Goal: Information Seeking & Learning: Learn about a topic

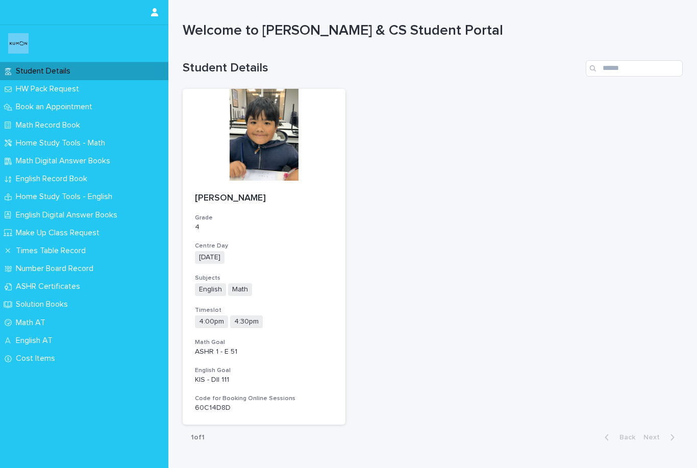
scroll to position [10, 0]
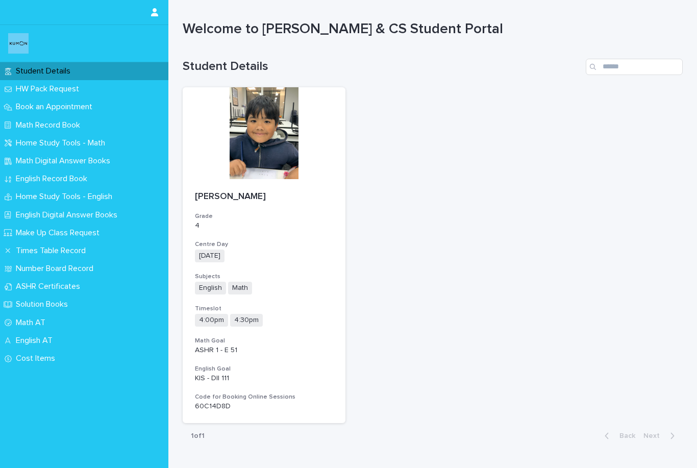
click at [19, 160] on p "Math Digital Answer Books" at bounding box center [65, 161] width 107 height 10
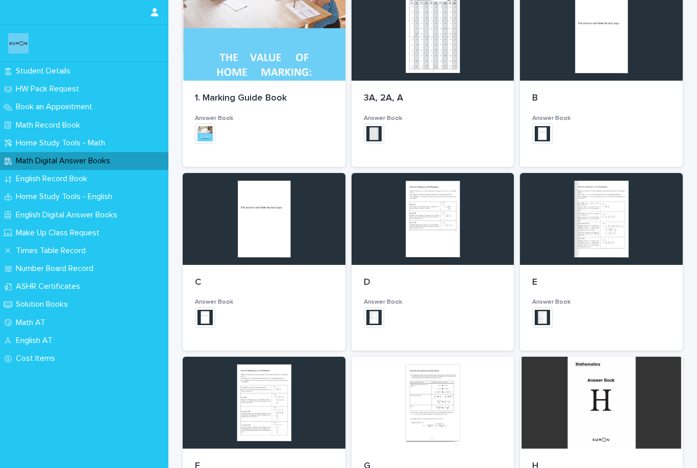
scroll to position [163, 0]
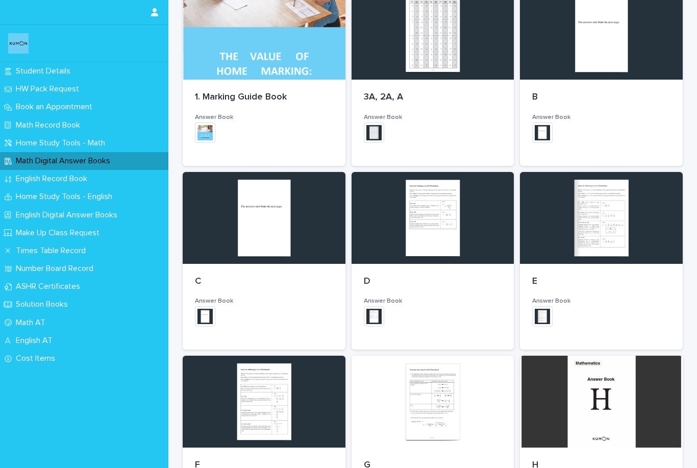
click at [615, 241] on div at bounding box center [601, 218] width 163 height 92
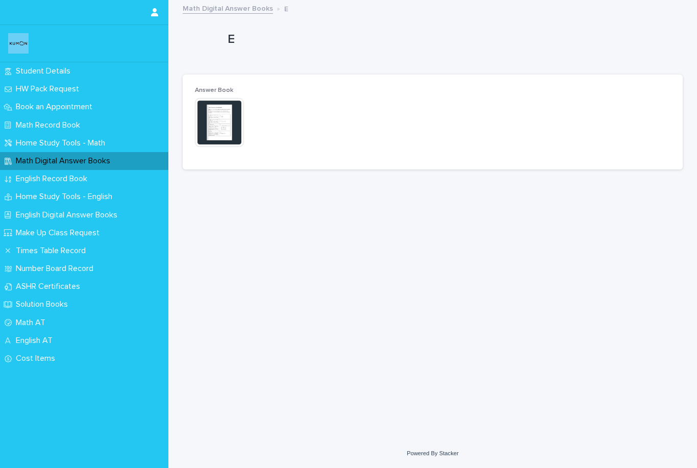
click at [213, 135] on img at bounding box center [219, 122] width 49 height 49
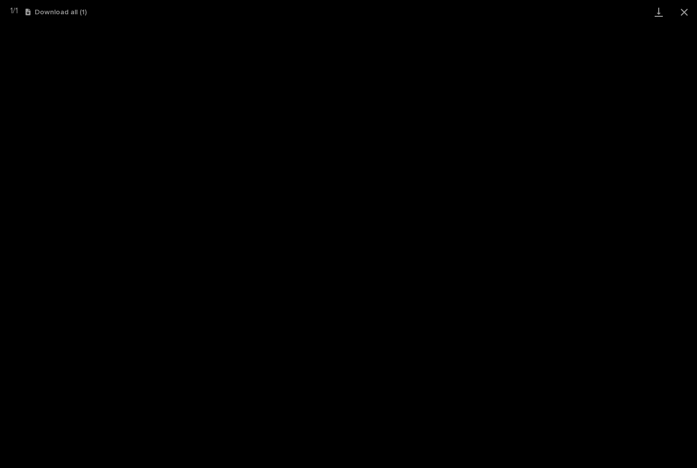
click at [677, 10] on button "Close gallery" at bounding box center [683, 12] width 25 height 24
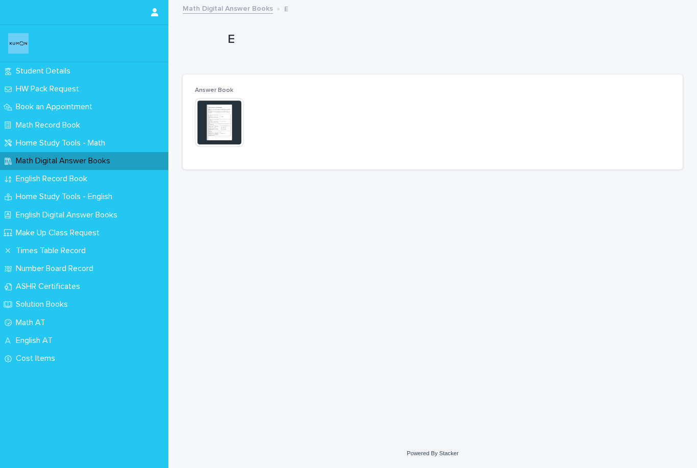
click at [25, 79] on div "Student Details" at bounding box center [84, 71] width 168 height 18
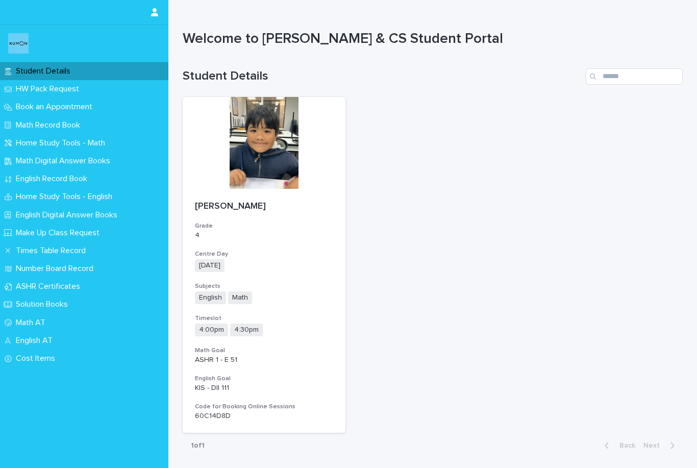
click at [20, 101] on div "Book an Appointment" at bounding box center [84, 107] width 168 height 18
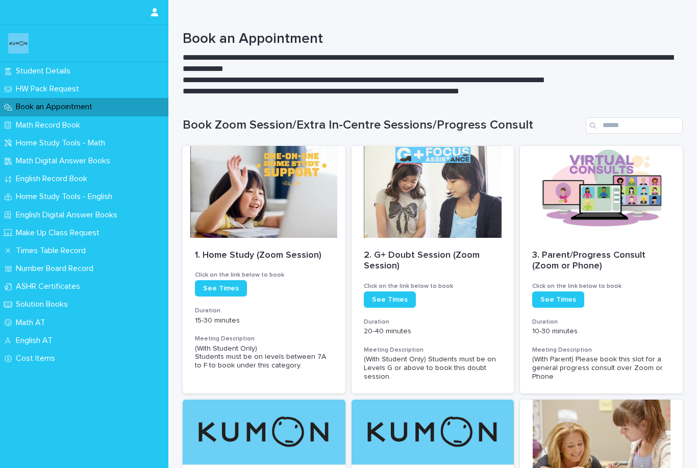
click at [25, 119] on div "Math Record Book" at bounding box center [84, 125] width 168 height 18
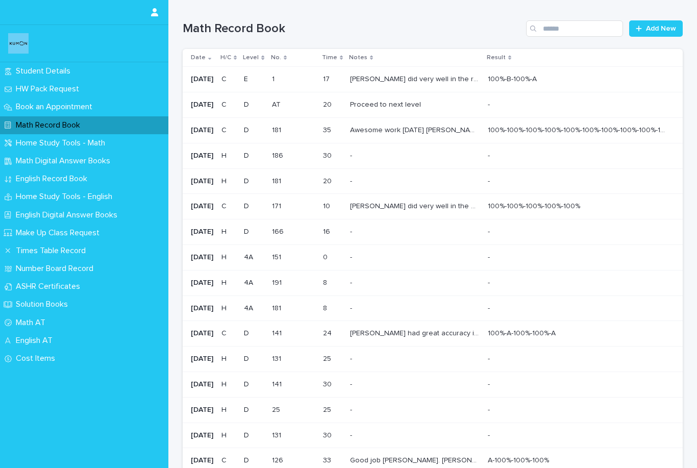
click at [28, 142] on p "Home Study Tools - Math" at bounding box center [62, 143] width 101 height 10
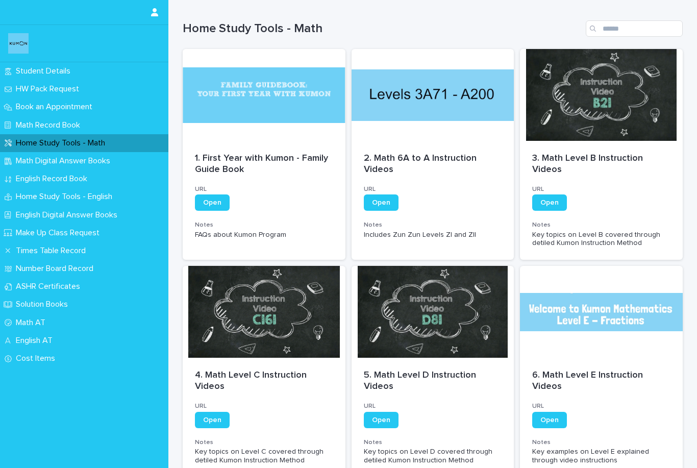
click at [35, 119] on div "Math Record Book" at bounding box center [84, 125] width 168 height 18
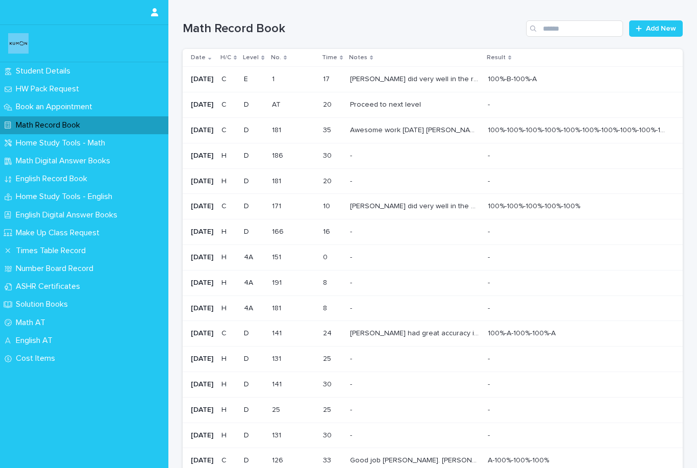
click at [28, 142] on p "Home Study Tools - Math" at bounding box center [62, 143] width 101 height 10
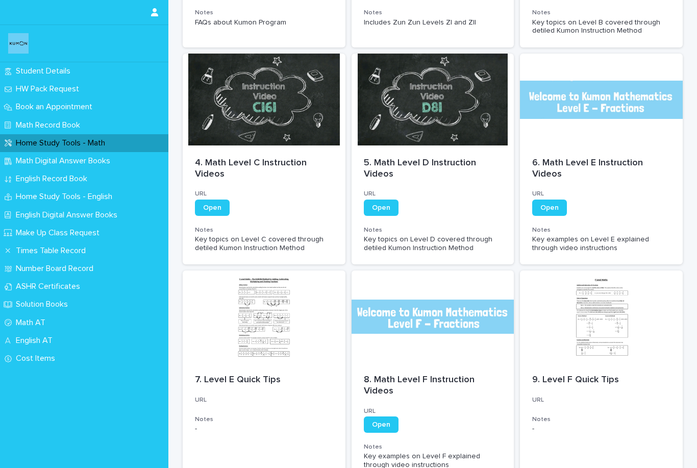
scroll to position [213, 0]
click at [18, 204] on div "Home Study Tools - English" at bounding box center [84, 197] width 168 height 18
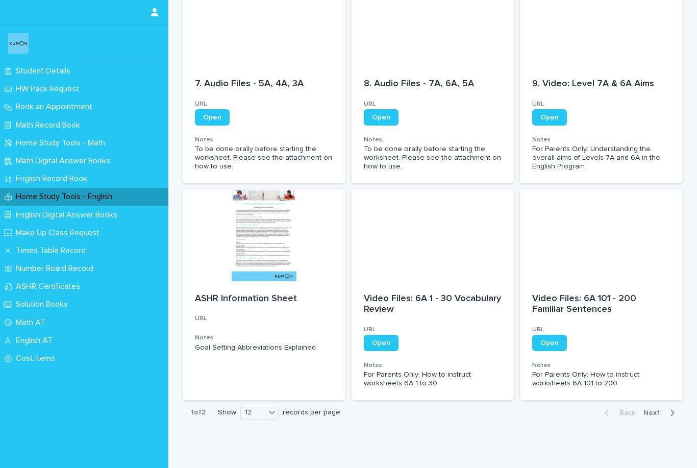
scroll to position [462, 0]
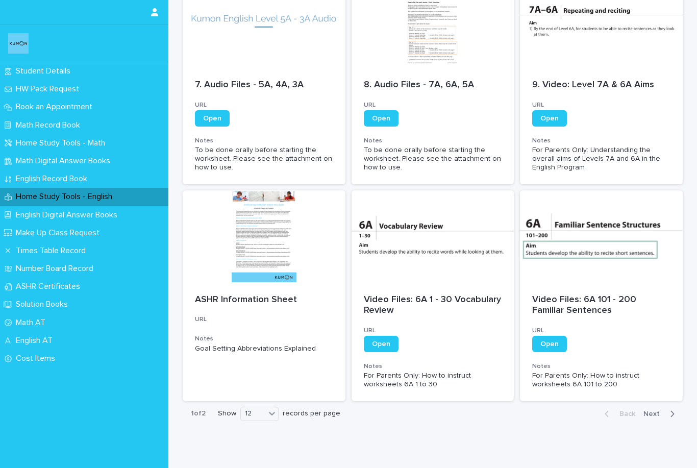
click at [30, 210] on p "English Digital Answer Books" at bounding box center [69, 215] width 114 height 10
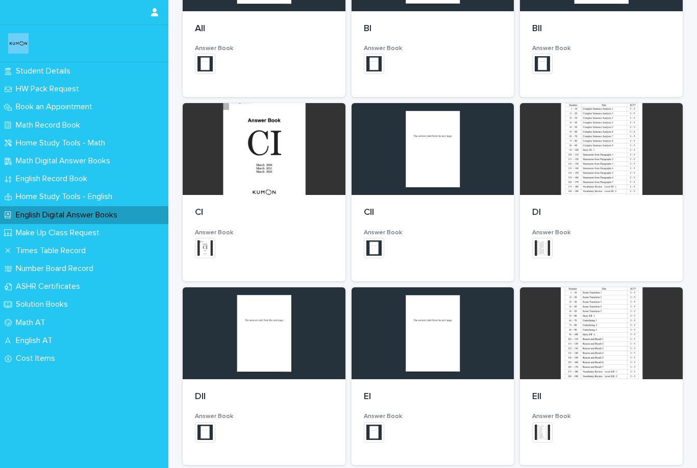
scroll to position [417, 0]
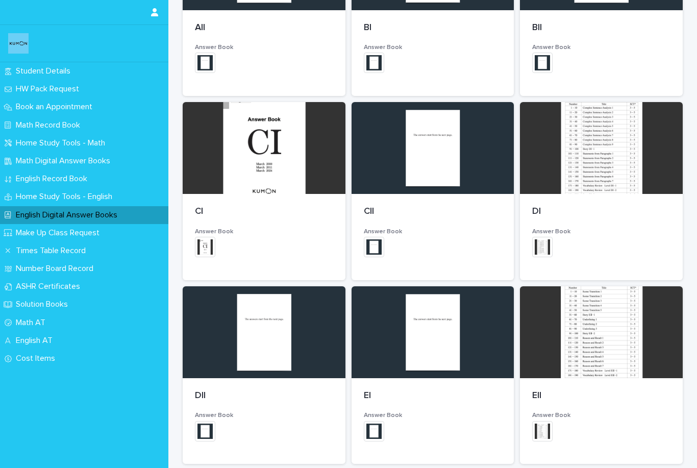
click at [645, 197] on div "DI Answer Book + 0 This file cannot be opened Download File" at bounding box center [601, 237] width 163 height 86
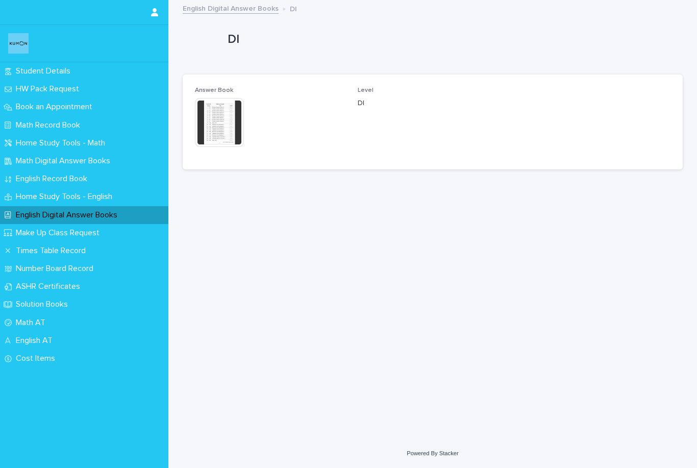
click at [213, 143] on img at bounding box center [219, 122] width 49 height 49
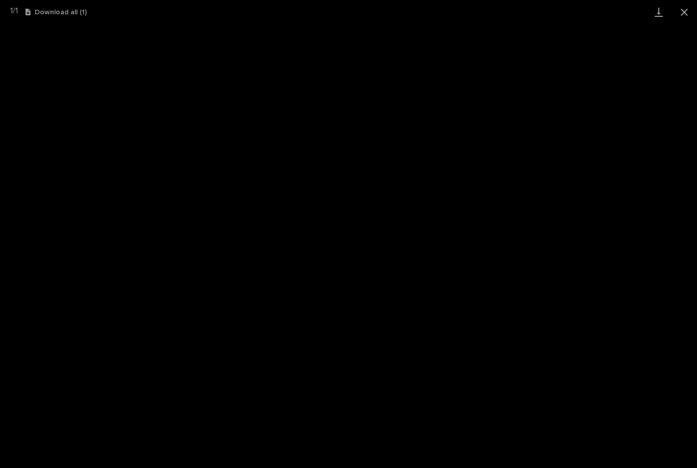
click at [680, 13] on button "Close gallery" at bounding box center [683, 12] width 25 height 24
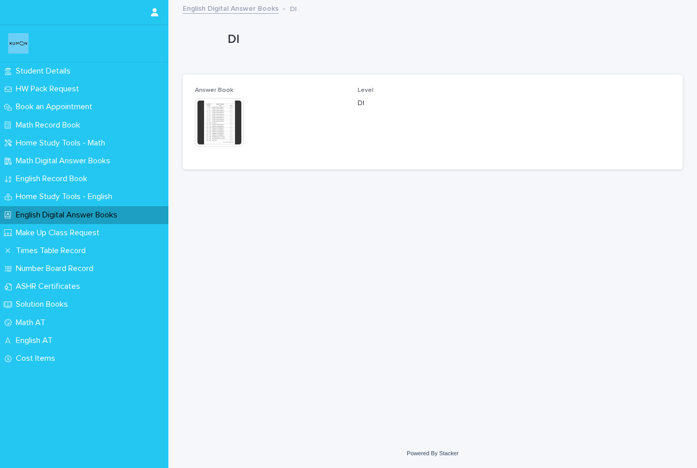
click at [30, 159] on p "Math Digital Answer Books" at bounding box center [65, 161] width 107 height 10
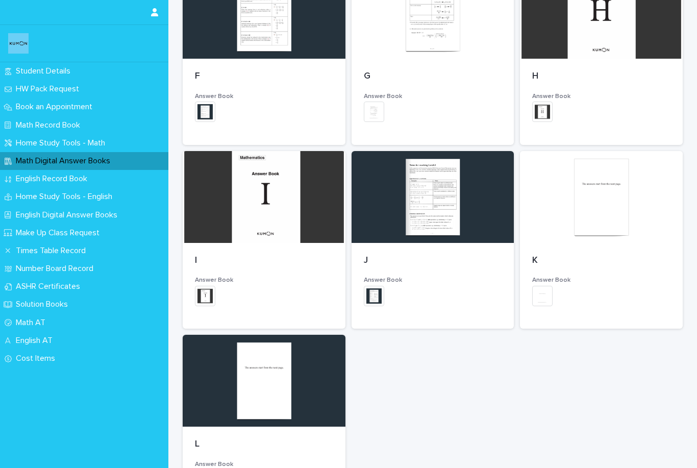
scroll to position [552, 0]
click at [20, 336] on p "English AT" at bounding box center [36, 341] width 49 height 10
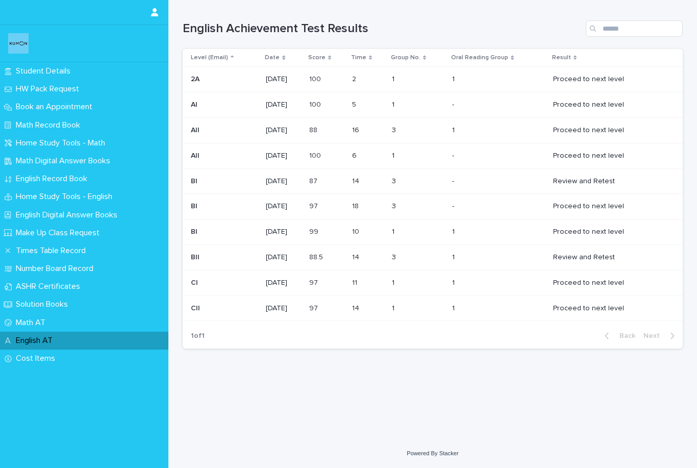
click at [20, 101] on div "Book an Appointment" at bounding box center [84, 107] width 168 height 18
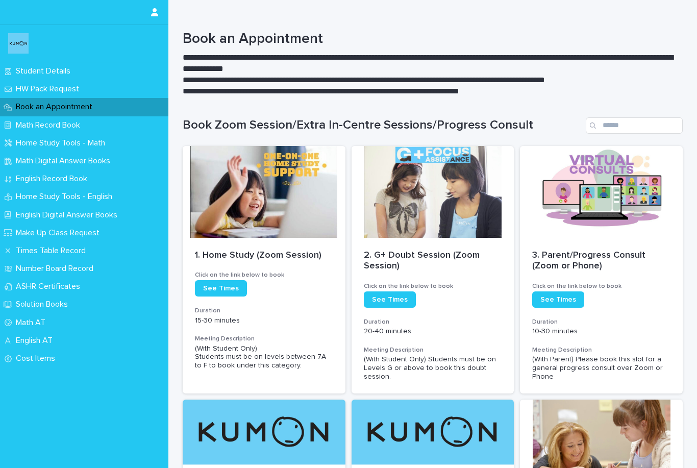
click at [37, 142] on p "Home Study Tools - Math" at bounding box center [62, 143] width 101 height 10
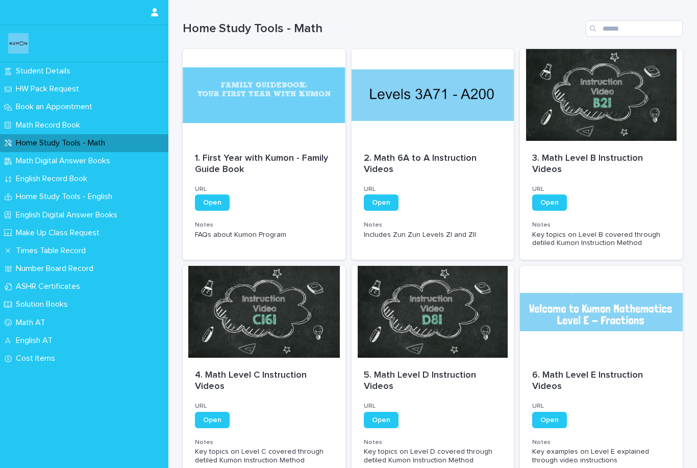
click at [146, 12] on button "button" at bounding box center [154, 12] width 19 height 24
click at [144, 10] on div at bounding box center [348, 234] width 697 height 468
click at [153, 7] on button "button" at bounding box center [154, 12] width 19 height 24
click at [26, 247] on div at bounding box center [348, 234] width 697 height 468
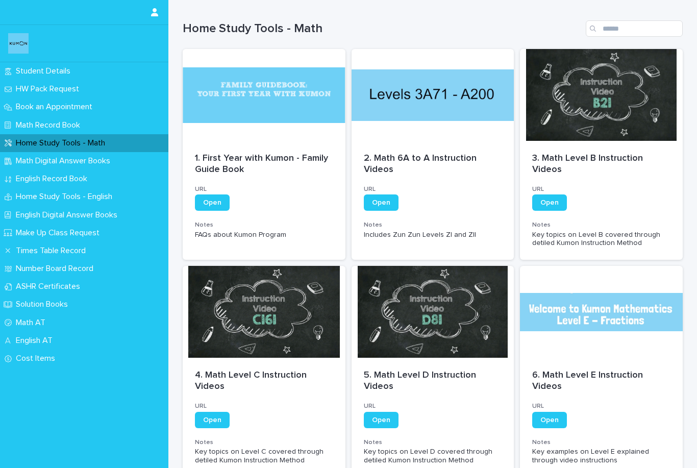
click at [28, 249] on p "Times Table Record" at bounding box center [53, 251] width 82 height 10
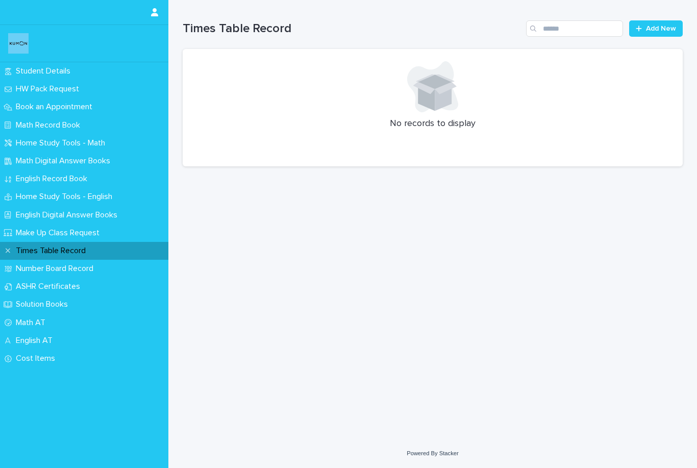
click at [28, 208] on div "English Digital Answer Books" at bounding box center [84, 215] width 168 height 18
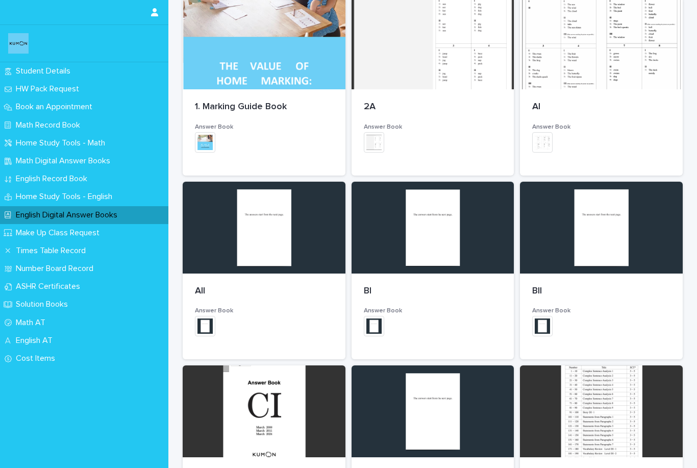
scroll to position [154, 0]
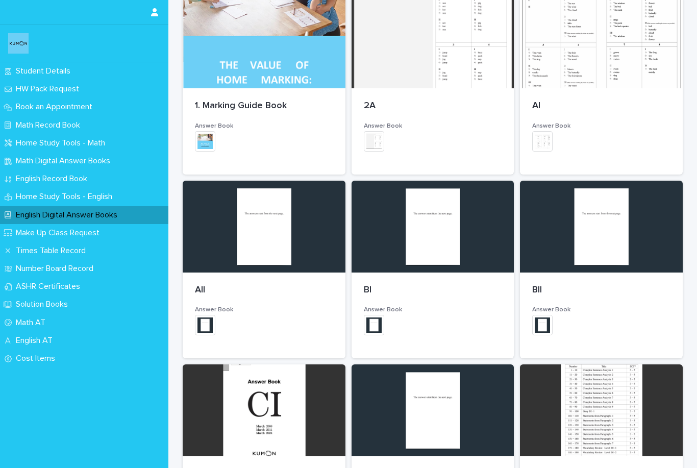
click at [638, 134] on div "+ 0" at bounding box center [601, 146] width 138 height 31
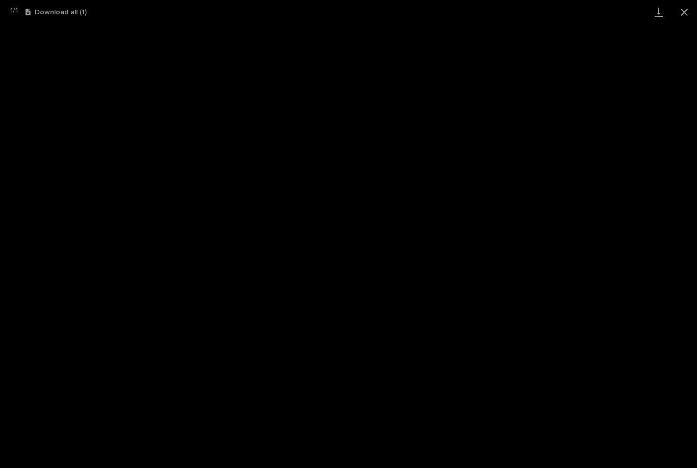
click at [682, 17] on button "Close gallery" at bounding box center [683, 12] width 25 height 24
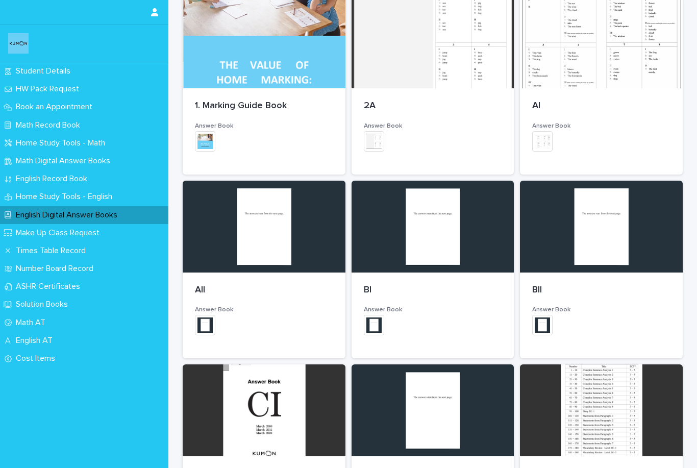
click at [540, 147] on img at bounding box center [542, 141] width 20 height 20
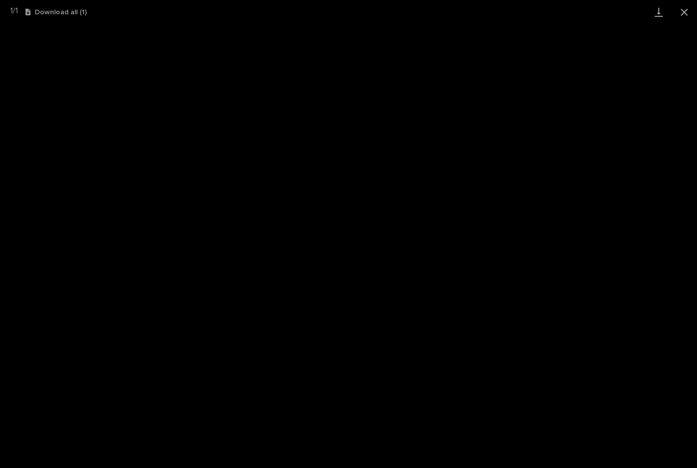
click at [690, 19] on button "Close gallery" at bounding box center [683, 12] width 25 height 24
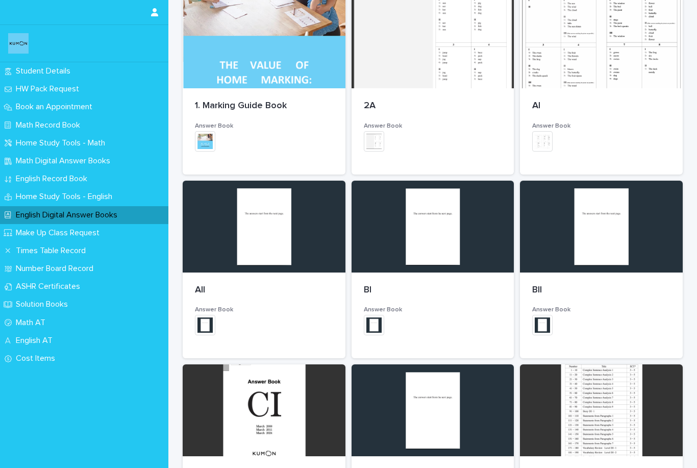
click at [661, 122] on h3 "Answer Book" at bounding box center [601, 126] width 138 height 8
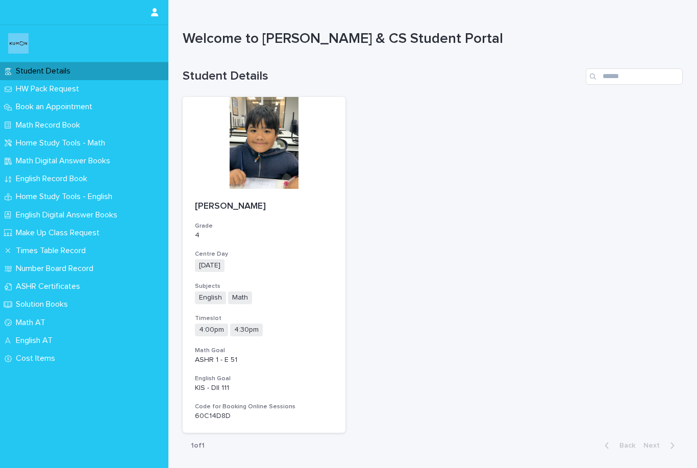
click at [28, 185] on div "English Record Book" at bounding box center [84, 179] width 168 height 18
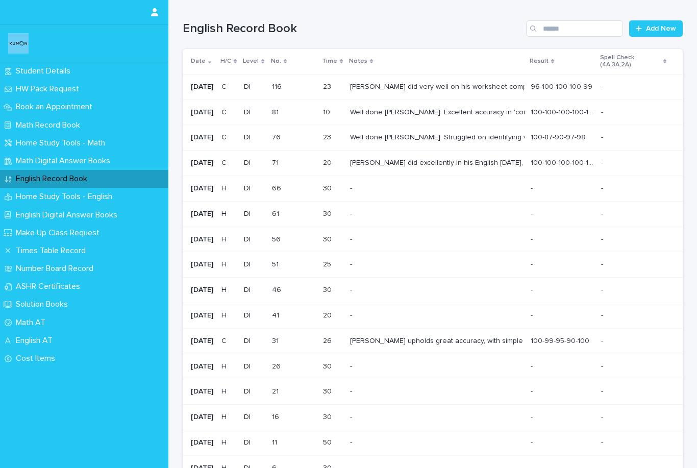
click at [25, 215] on p "English Digital Answer Books" at bounding box center [69, 215] width 114 height 10
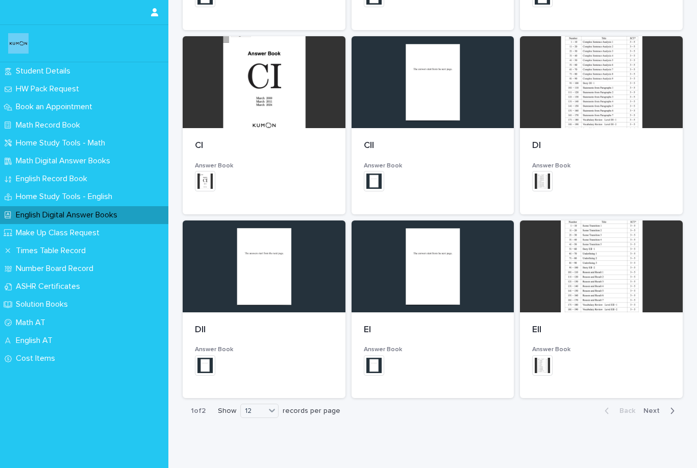
scroll to position [482, 0]
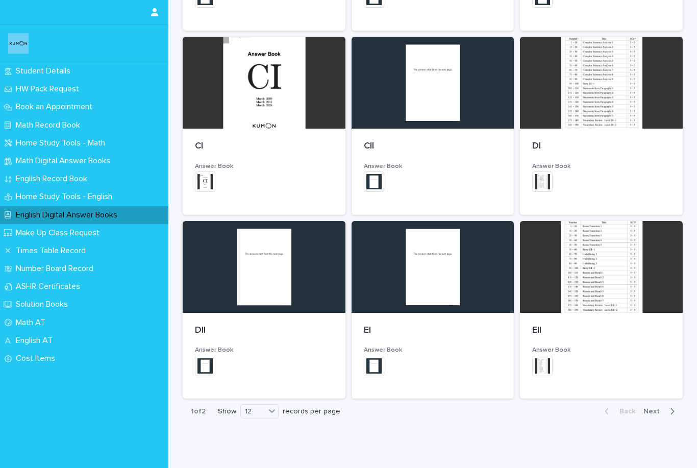
click at [632, 124] on div at bounding box center [601, 83] width 163 height 92
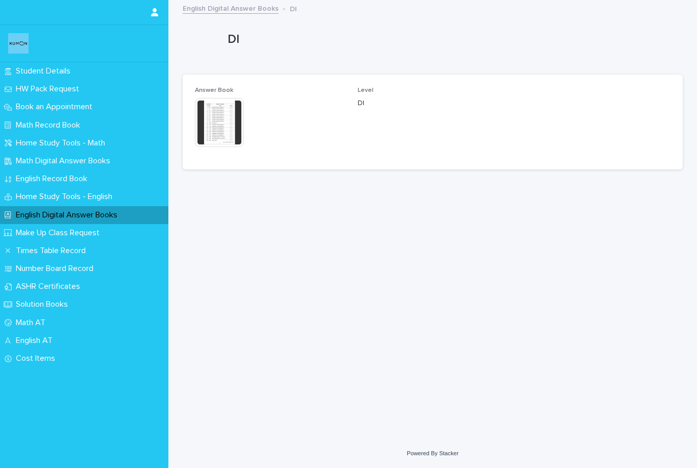
click at [282, 132] on div "This file cannot be opened Download File" at bounding box center [270, 123] width 150 height 51
click at [263, 145] on div "This file cannot be opened Download File" at bounding box center [270, 123] width 150 height 51
click at [239, 138] on img at bounding box center [219, 122] width 49 height 49
click at [226, 127] on img at bounding box center [219, 122] width 49 height 49
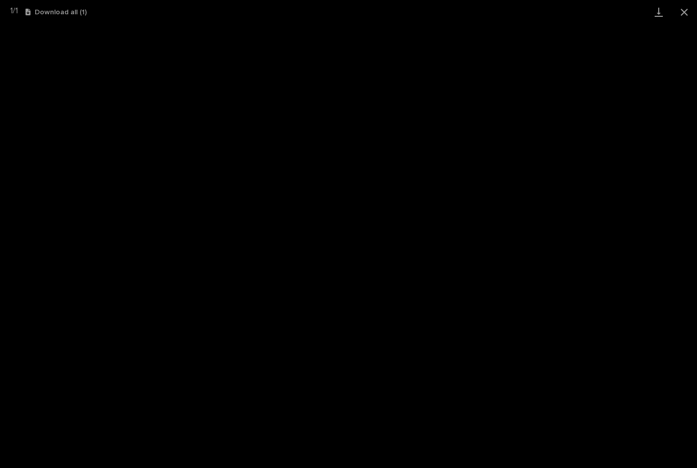
click at [677, 15] on button "Close gallery" at bounding box center [683, 12] width 25 height 24
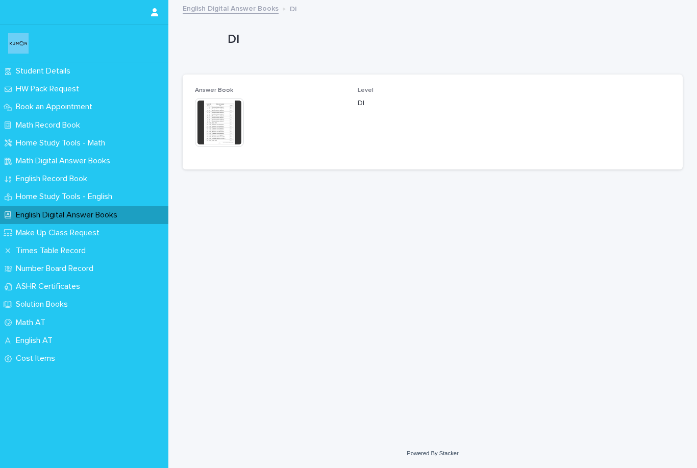
click at [263, 8] on link "English Digital Answer Books" at bounding box center [231, 8] width 96 height 12
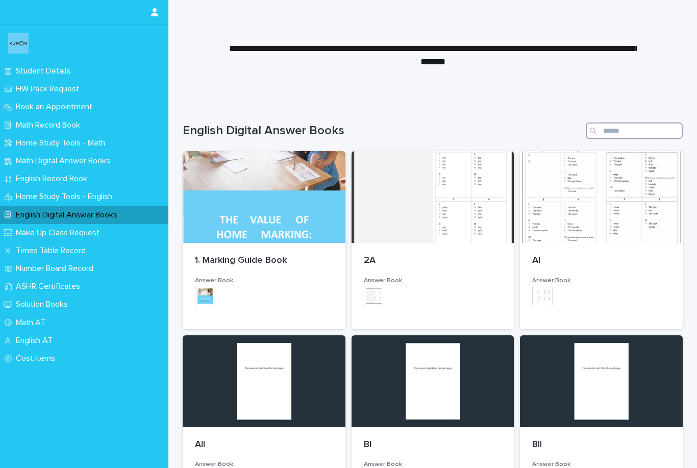
click at [638, 128] on input "Search" at bounding box center [633, 130] width 97 height 16
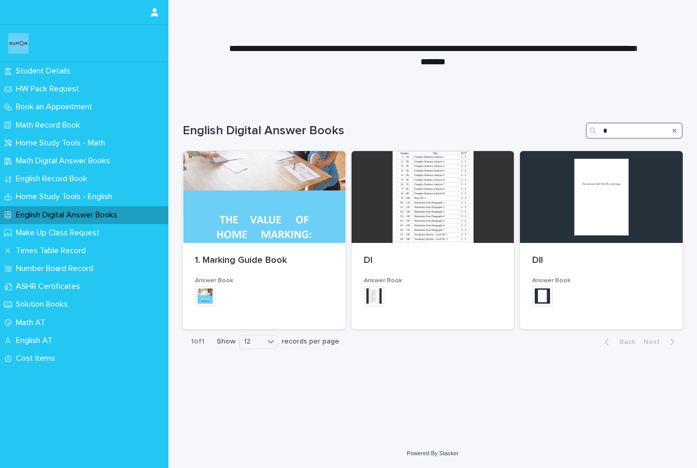
type input "*"
click at [629, 86] on div at bounding box center [432, 50] width 528 height 102
click at [375, 295] on img at bounding box center [374, 296] width 20 height 20
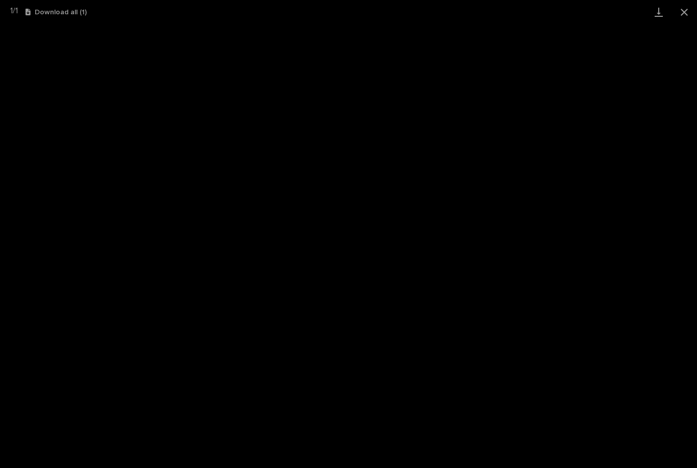
click at [682, 12] on button "Close gallery" at bounding box center [683, 12] width 25 height 24
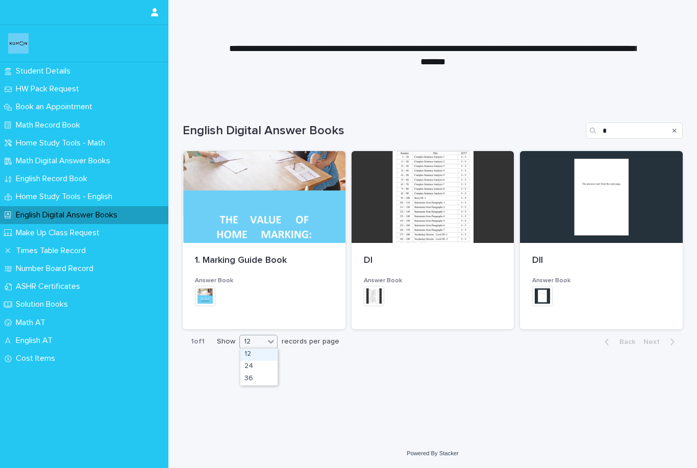
click at [336, 371] on div "Loading... Saving… Loading... Saving… English Digital Answer Books * 1. Marking…" at bounding box center [432, 257] width 510 height 311
click at [312, 235] on div at bounding box center [264, 197] width 163 height 92
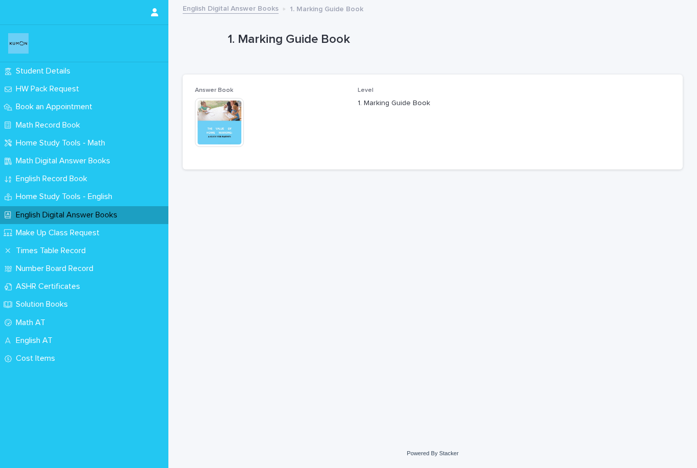
click at [441, 141] on span "Level 1. Marking Guide Book" at bounding box center [432, 122] width 150 height 70
click at [288, 157] on div "Answer Book This file cannot be opened Download File Level 1. Marking Guide Book" at bounding box center [433, 121] width 500 height 95
click at [325, 136] on div "This file cannot be opened Download File" at bounding box center [270, 123] width 150 height 51
click at [235, 131] on img at bounding box center [219, 122] width 49 height 49
click at [238, 127] on img at bounding box center [219, 122] width 49 height 49
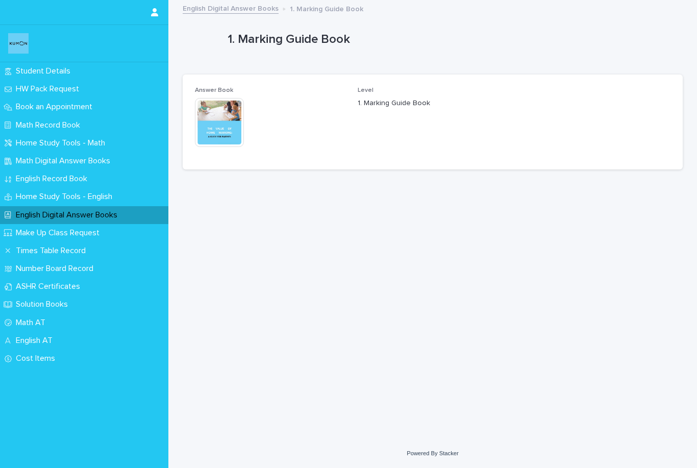
click at [443, 170] on div "Loading... Saving… Answer Book This file cannot be opened Download File Level 1…" at bounding box center [433, 125] width 500 height 103
click at [548, 115] on div "Answer Book This file cannot be opened Download File Level 1. Marking Guide Book" at bounding box center [432, 122] width 475 height 70
click at [438, 114] on div "Level 1. Marking Guide Book" at bounding box center [432, 102] width 150 height 30
click at [437, 114] on div "Level 1. Marking Guide Book" at bounding box center [432, 102] width 150 height 30
click at [406, 106] on p "1. Marking Guide Book" at bounding box center [432, 103] width 150 height 11
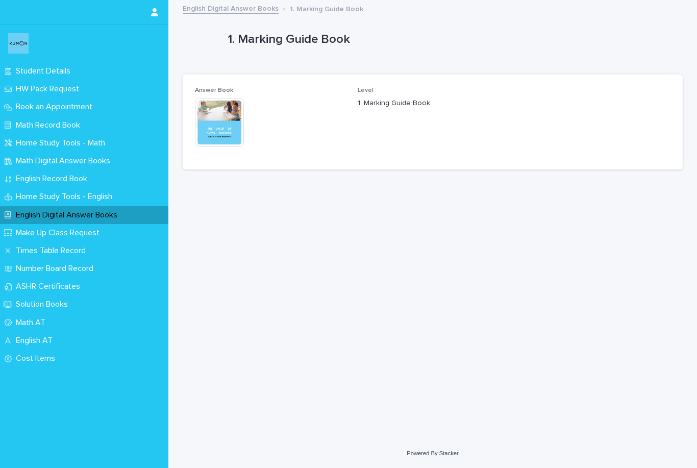
click at [406, 106] on p "1. Marking Guide Book" at bounding box center [432, 103] width 150 height 11
click at [364, 97] on div "1. Marking Guide Book" at bounding box center [432, 102] width 150 height 13
click at [152, 219] on div "English Digital Answer Books" at bounding box center [84, 215] width 168 height 18
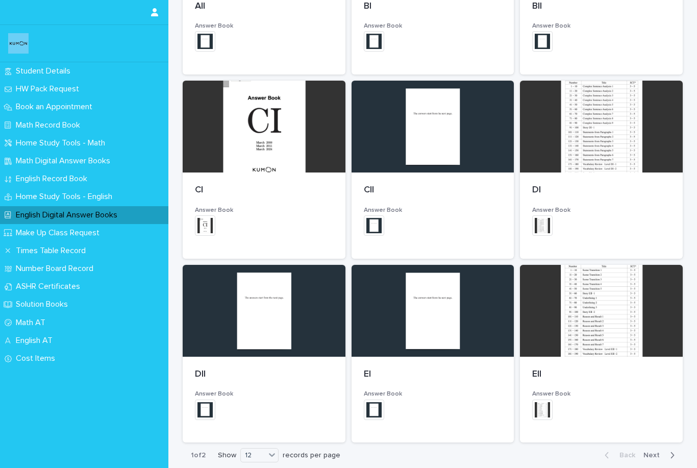
scroll to position [436, 0]
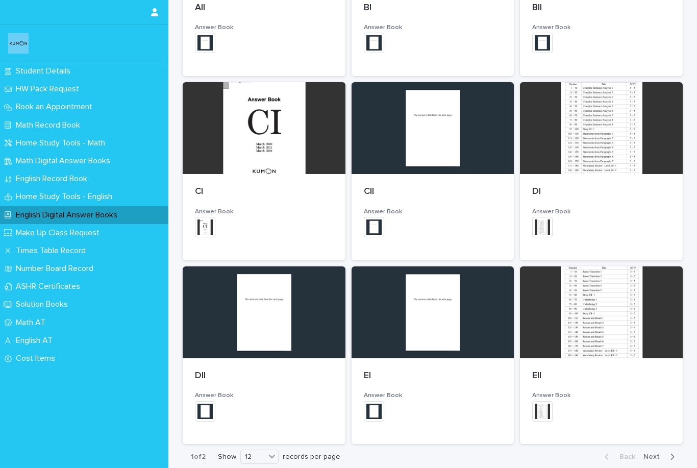
click at [599, 217] on div "+ 0" at bounding box center [601, 232] width 138 height 31
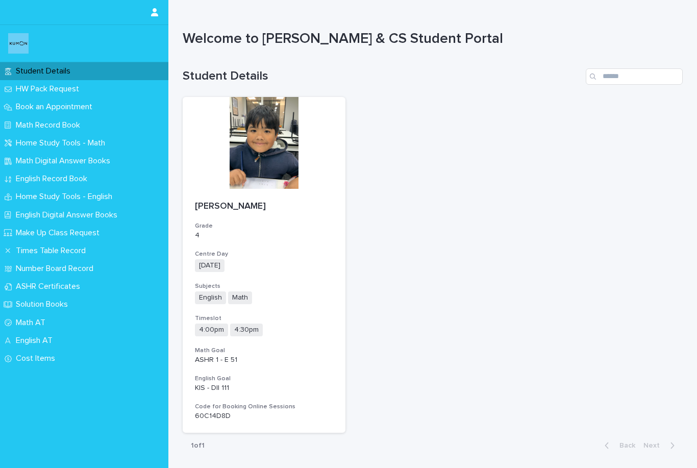
click at [264, 179] on div at bounding box center [264, 143] width 163 height 92
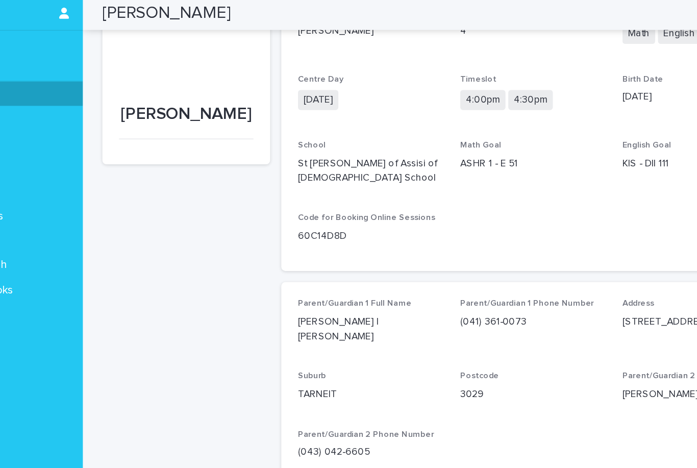
scroll to position [53, 0]
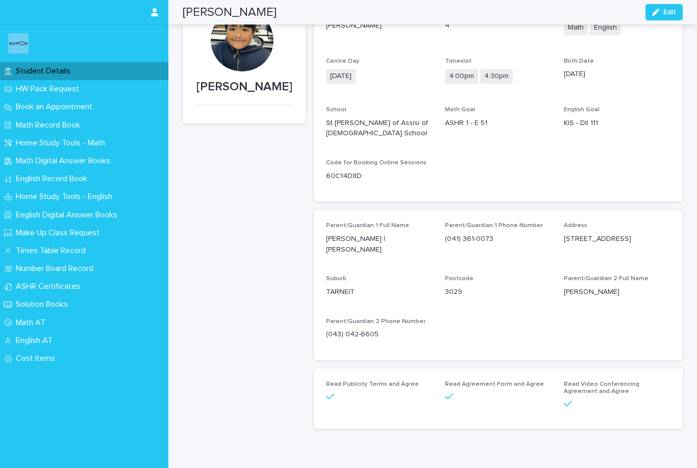
click at [514, 448] on div "Loading... Saving… Loading... Saving… [PERSON_NAME] Edit Edit [PERSON_NAME] Sor…" at bounding box center [432, 218] width 528 height 540
click at [25, 144] on p "Home Study Tools - Math" at bounding box center [62, 143] width 101 height 10
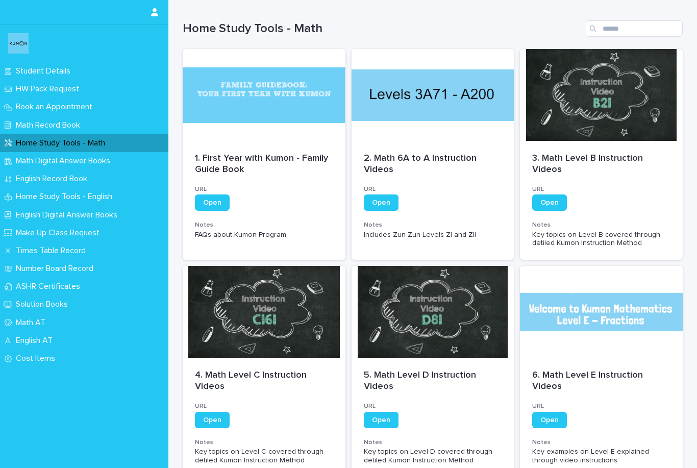
click at [28, 167] on div "Math Digital Answer Books" at bounding box center [84, 161] width 168 height 18
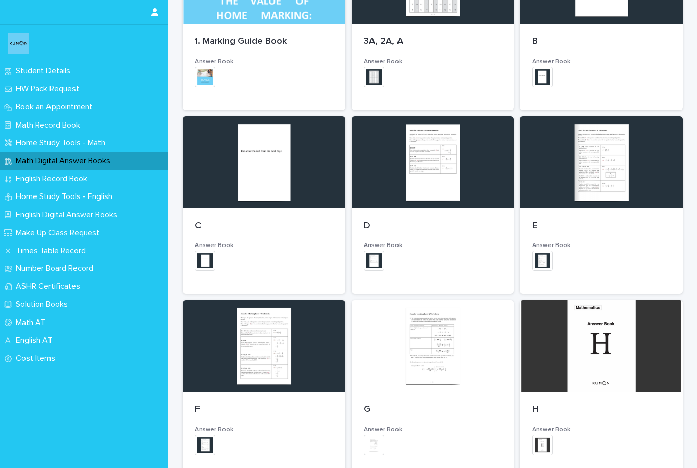
scroll to position [254, 0]
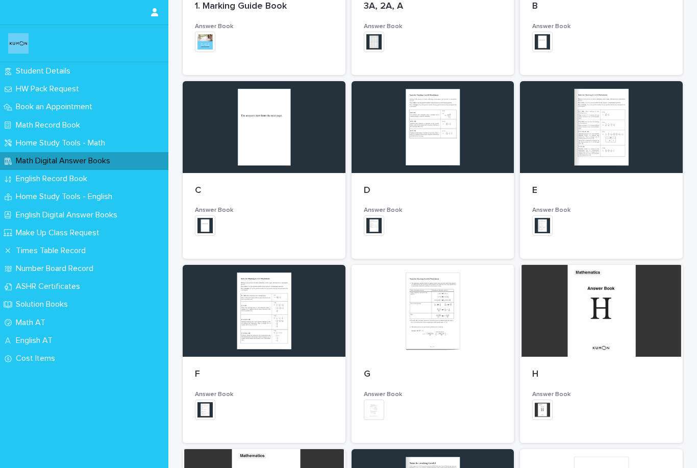
click at [600, 215] on div "+ 0" at bounding box center [601, 230] width 138 height 31
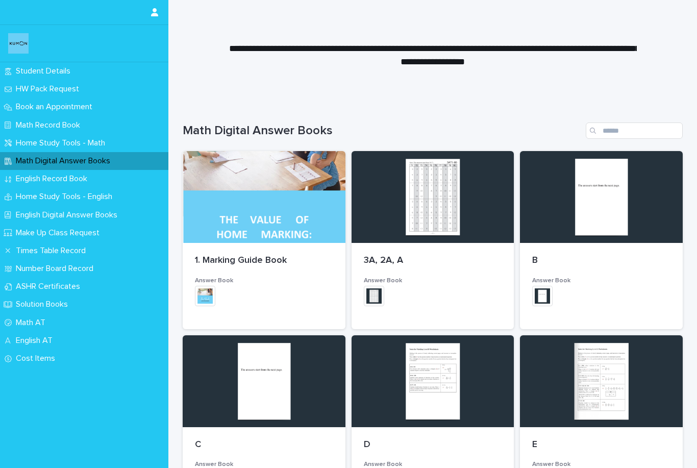
scroll to position [0, 0]
